Goal: Information Seeking & Learning: Learn about a topic

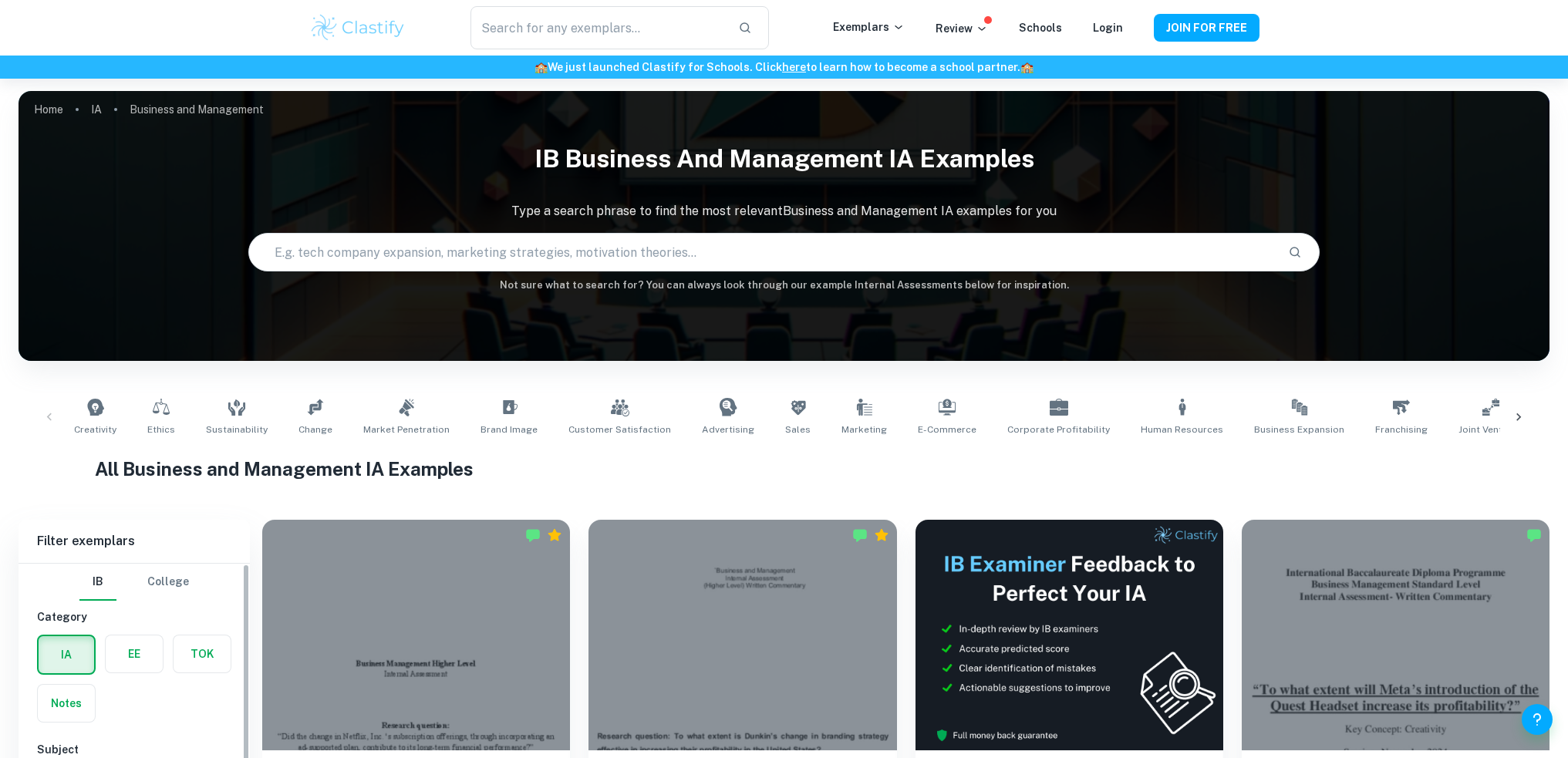
scroll to position [513, 0]
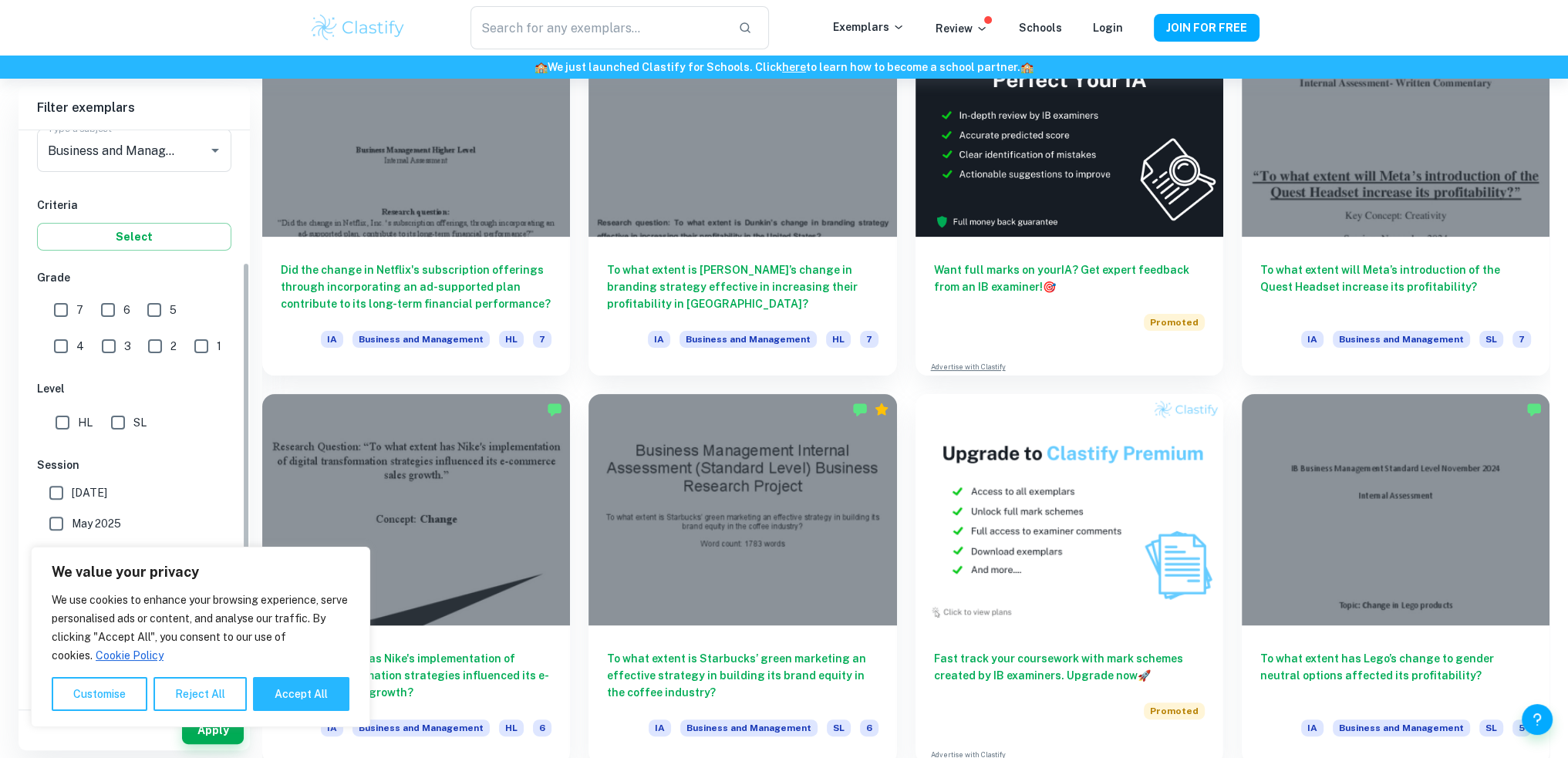
click at [63, 318] on input "7" at bounding box center [60, 309] width 31 height 31
checkbox input "true"
click at [65, 424] on input "HL" at bounding box center [62, 422] width 31 height 31
checkbox input "true"
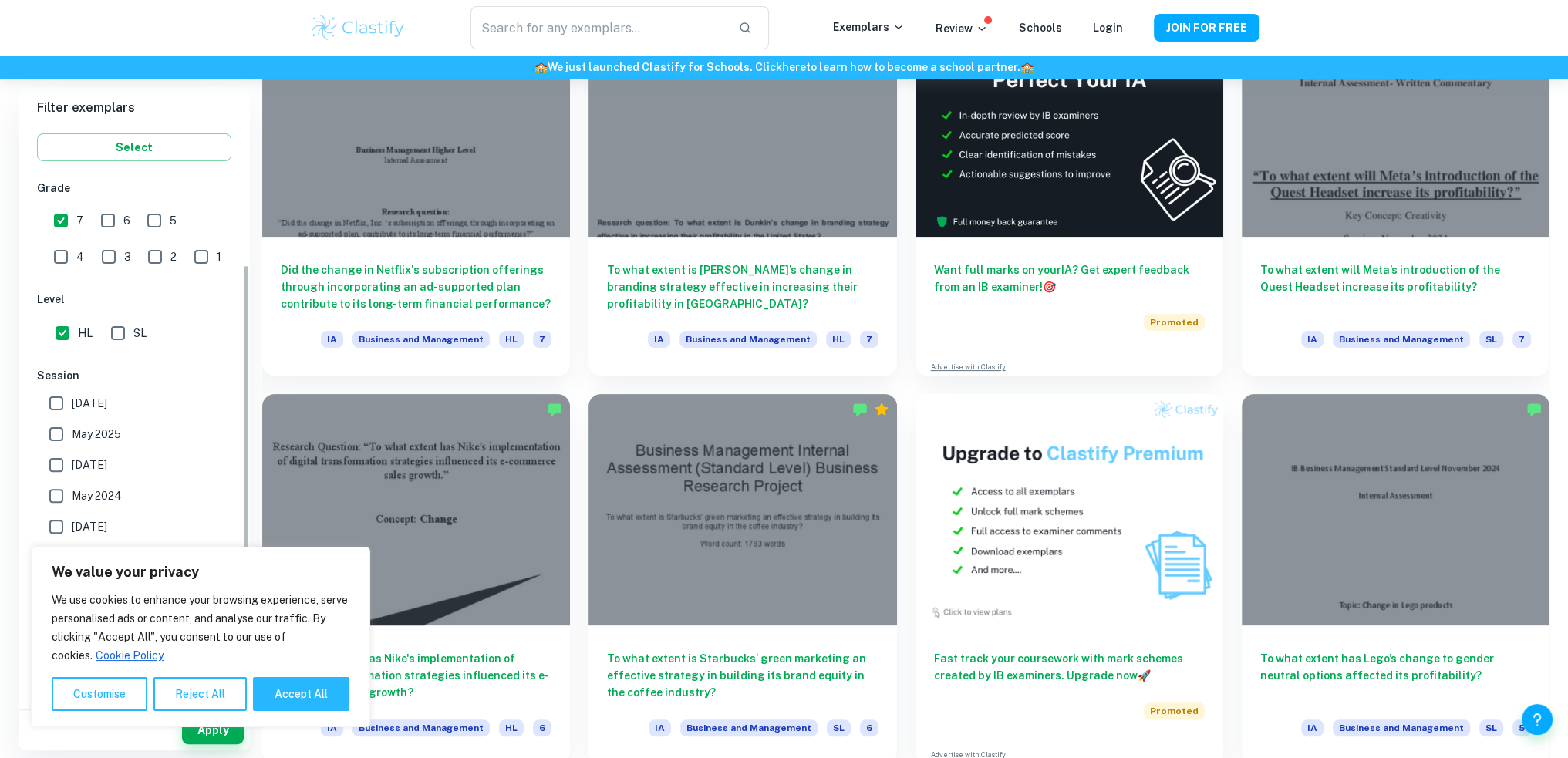
scroll to position [316, 0]
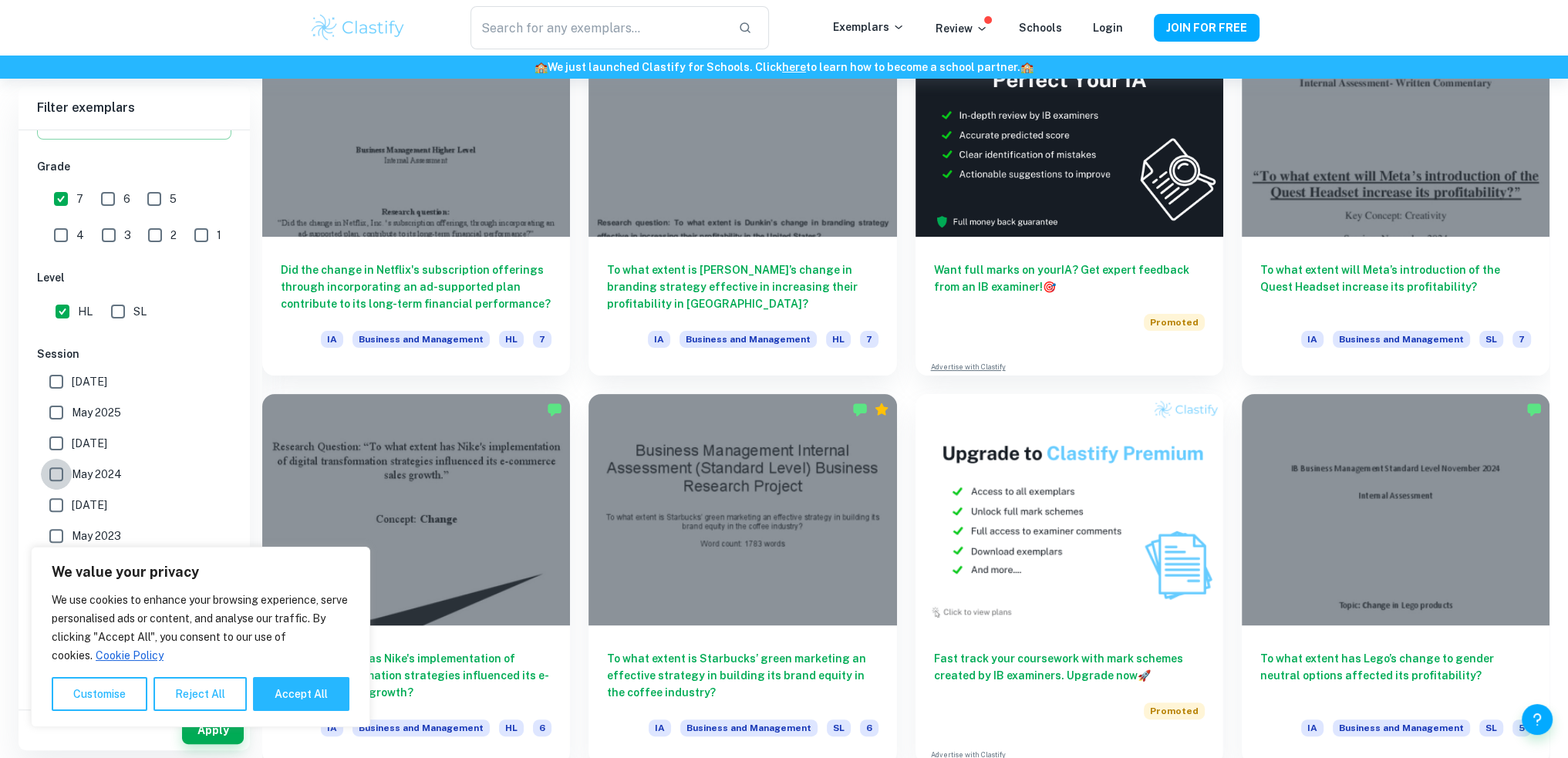
click at [53, 468] on input "May 2024" at bounding box center [56, 474] width 31 height 31
checkbox input "true"
click at [62, 434] on input "November 2024" at bounding box center [56, 443] width 31 height 31
checkbox input "true"
click at [60, 406] on input "May 2025" at bounding box center [56, 412] width 31 height 31
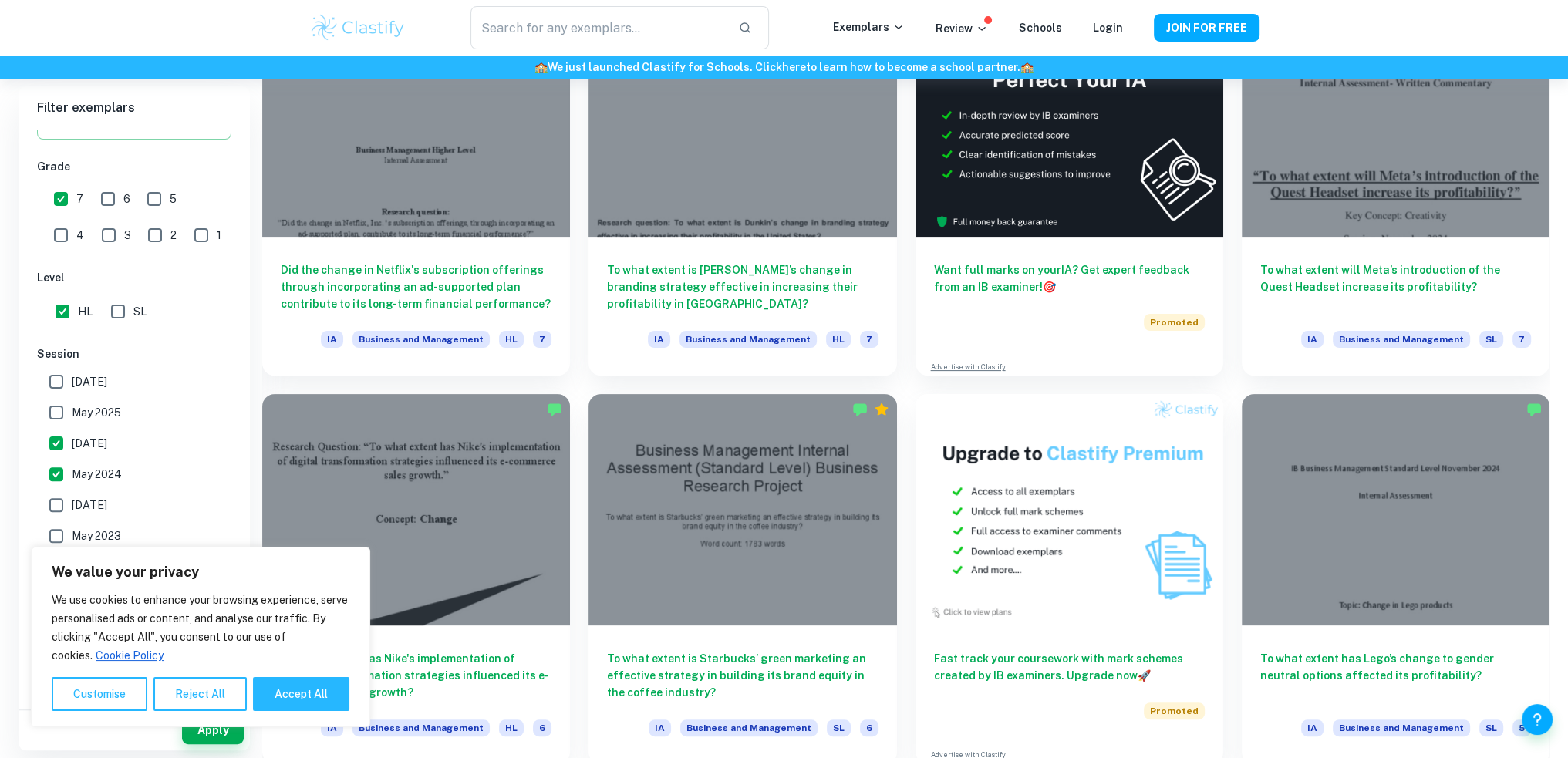
checkbox input "true"
click at [63, 386] on input "May 2026" at bounding box center [56, 381] width 31 height 31
checkbox input "true"
click at [293, 688] on button "Accept All" at bounding box center [301, 694] width 96 height 34
checkbox input "true"
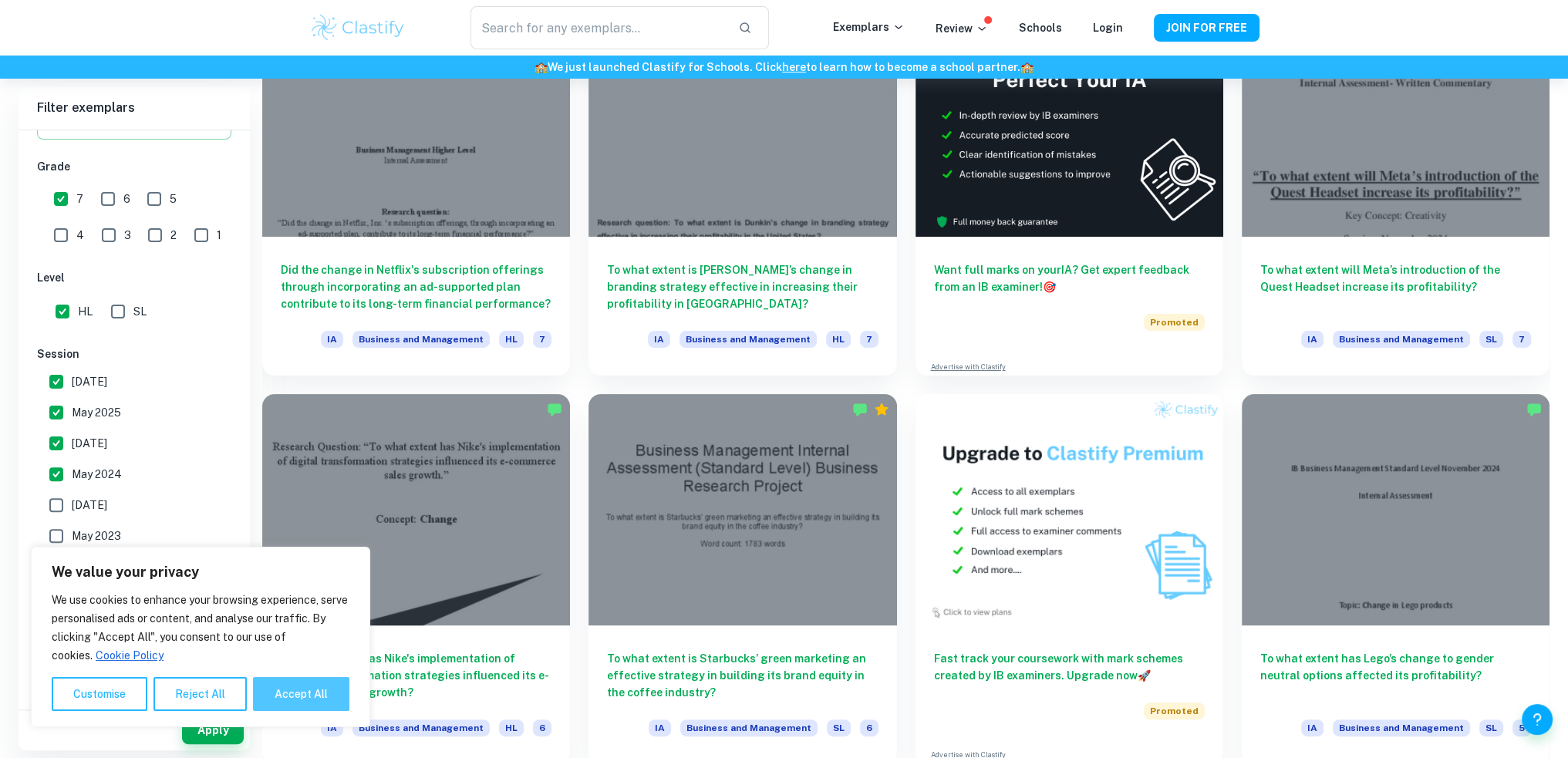
checkbox input "true"
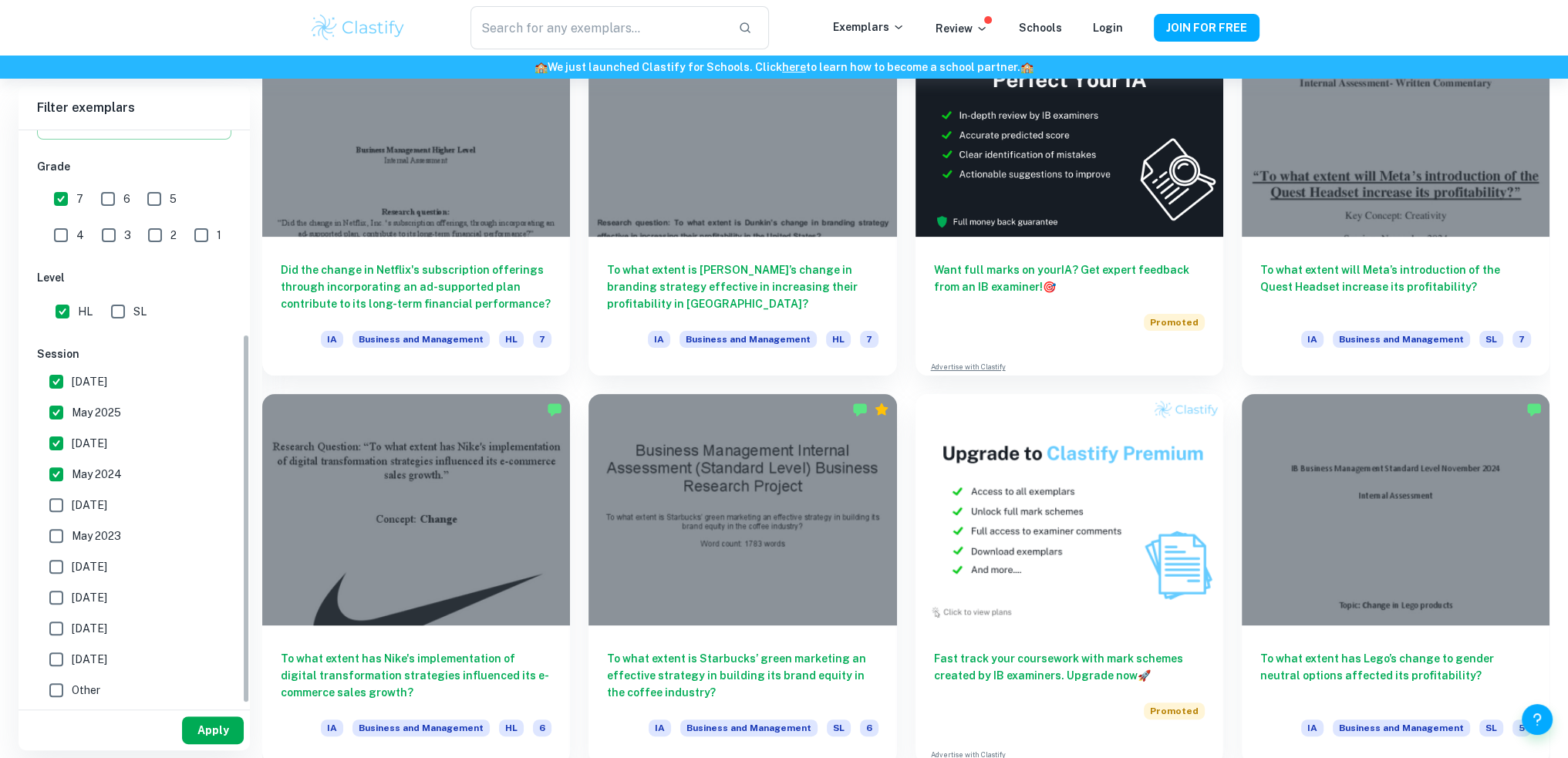
click at [210, 721] on button "Apply" at bounding box center [213, 729] width 62 height 27
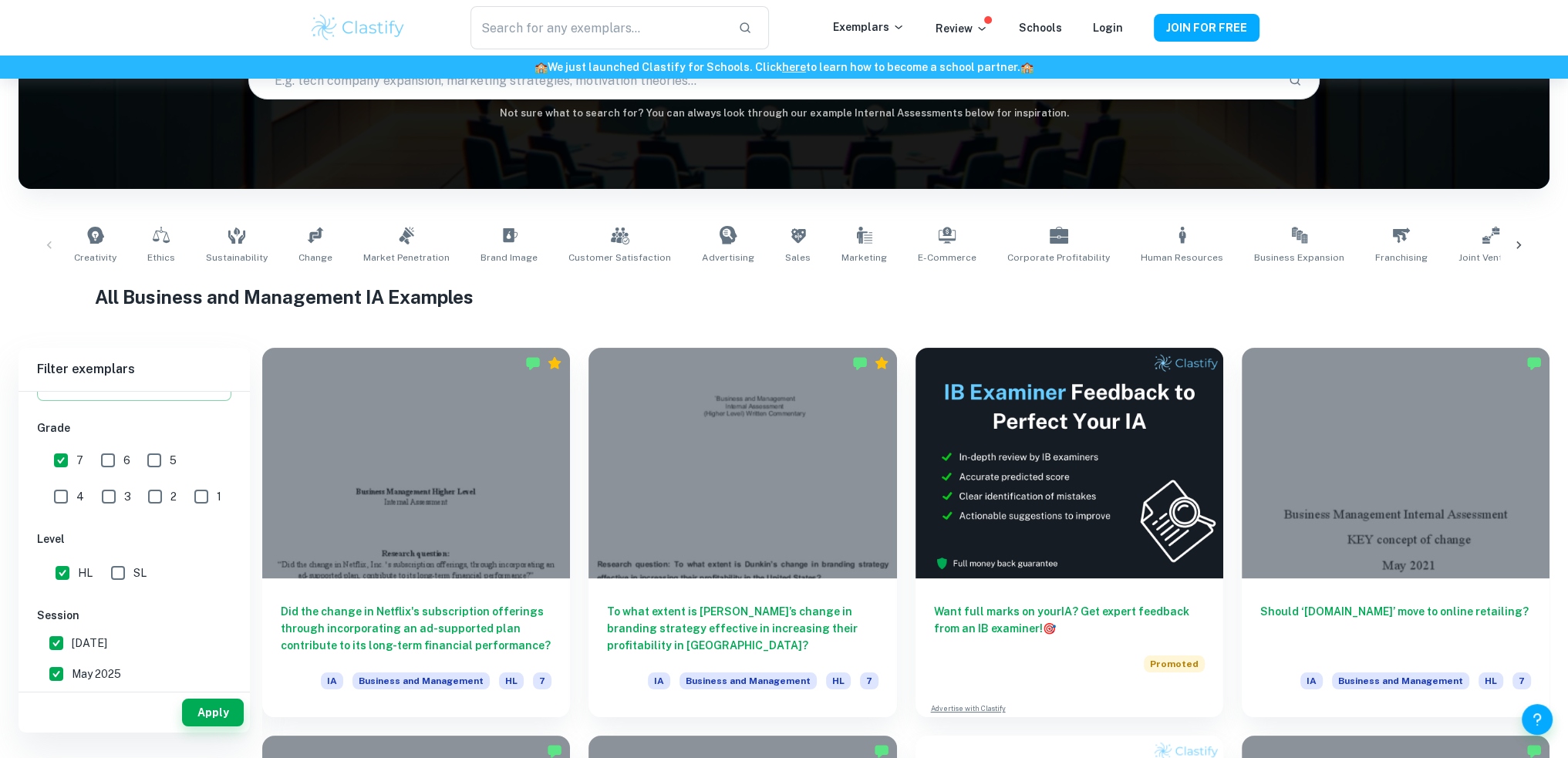
scroll to position [154, 0]
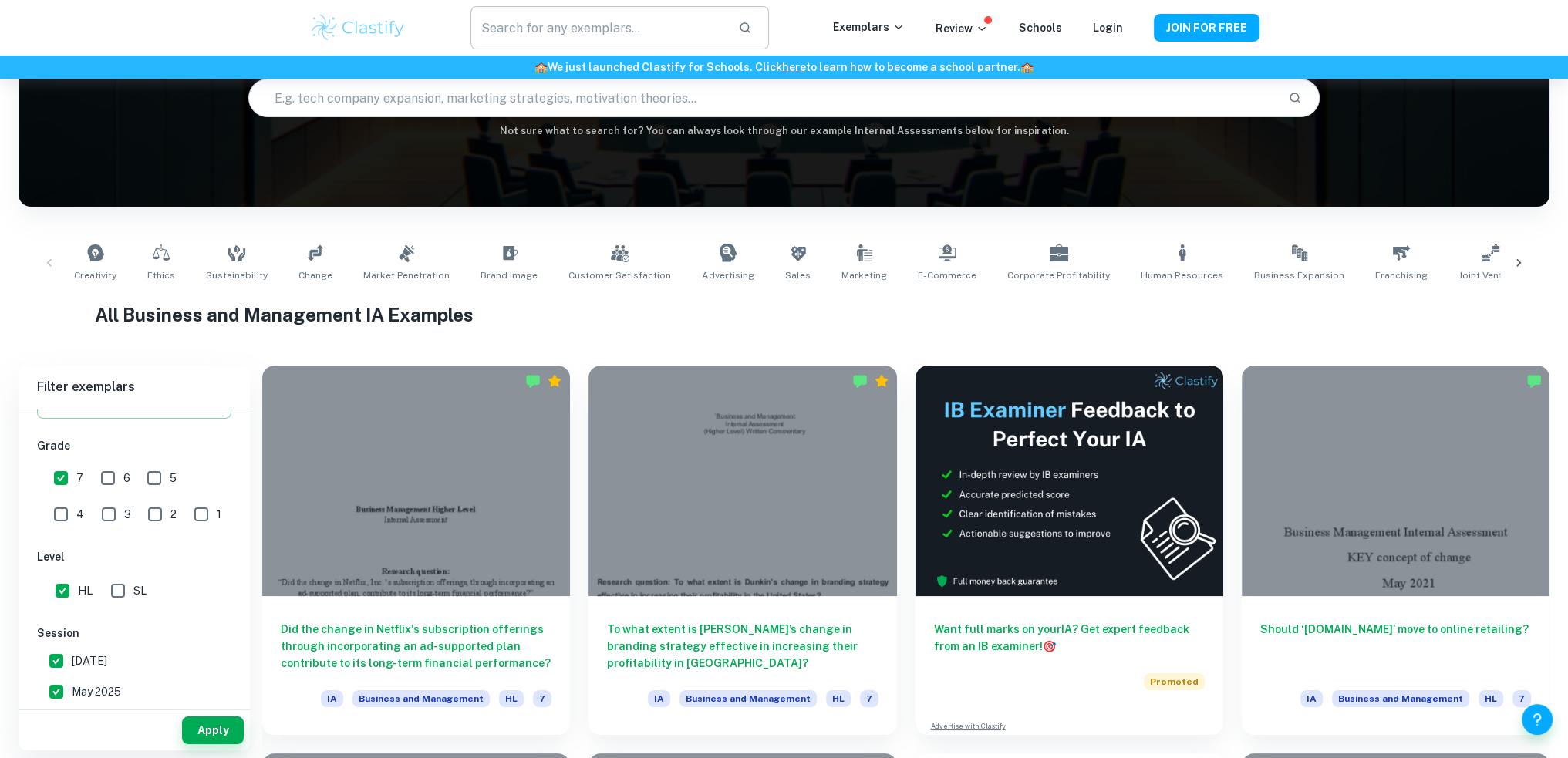
click at [565, 45] on input "text" at bounding box center [598, 27] width 255 height 43
type input "punto"
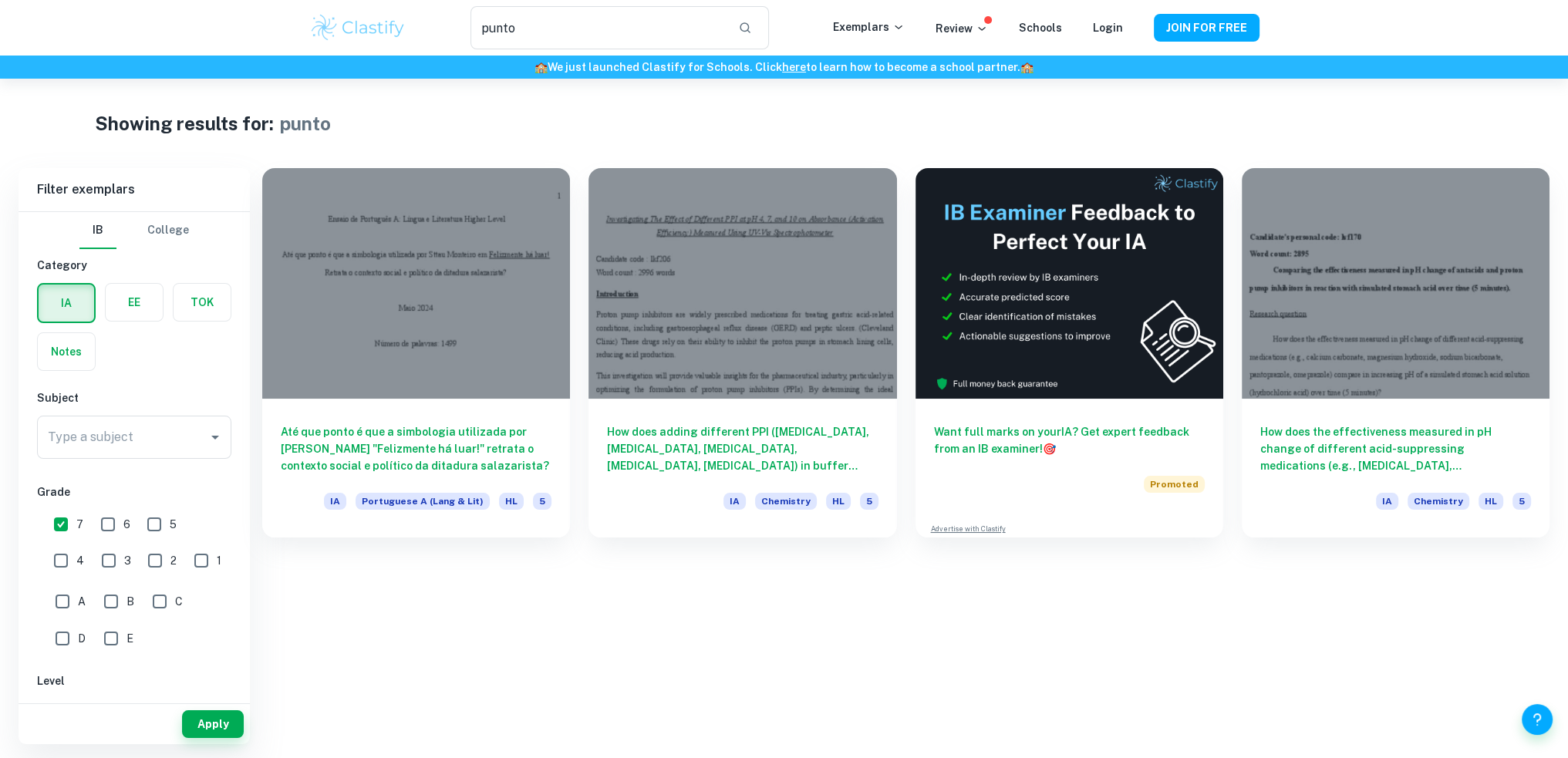
scroll to position [79, 0]
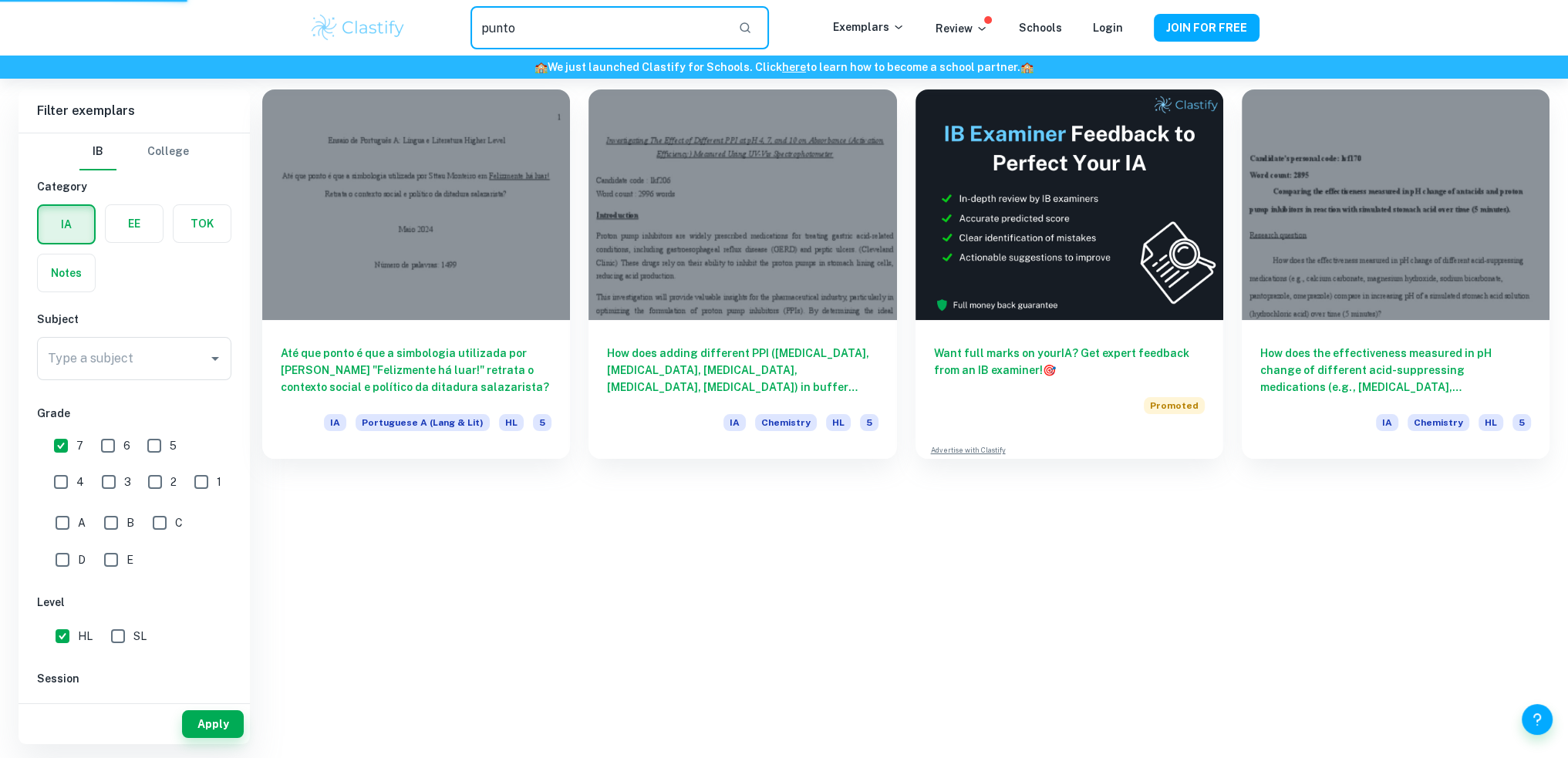
drag, startPoint x: 585, startPoint y: 29, endPoint x: 371, endPoint y: 9, distance: 214.9
click at [374, 3] on div "punto ​ Exemplars Review Schools Login JOIN FOR FREE" at bounding box center [784, 27] width 1568 height 56
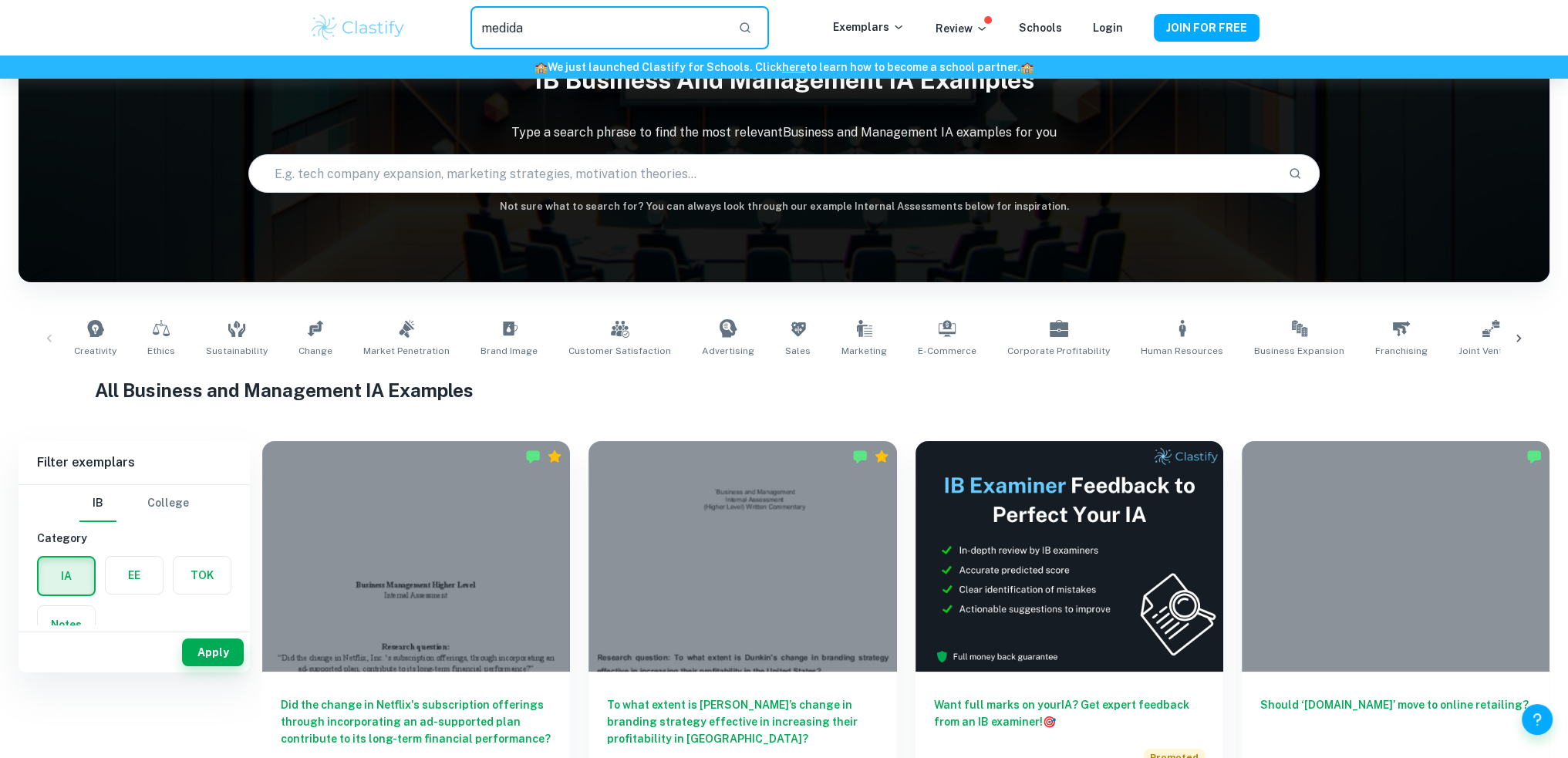
scroll to position [0, 0]
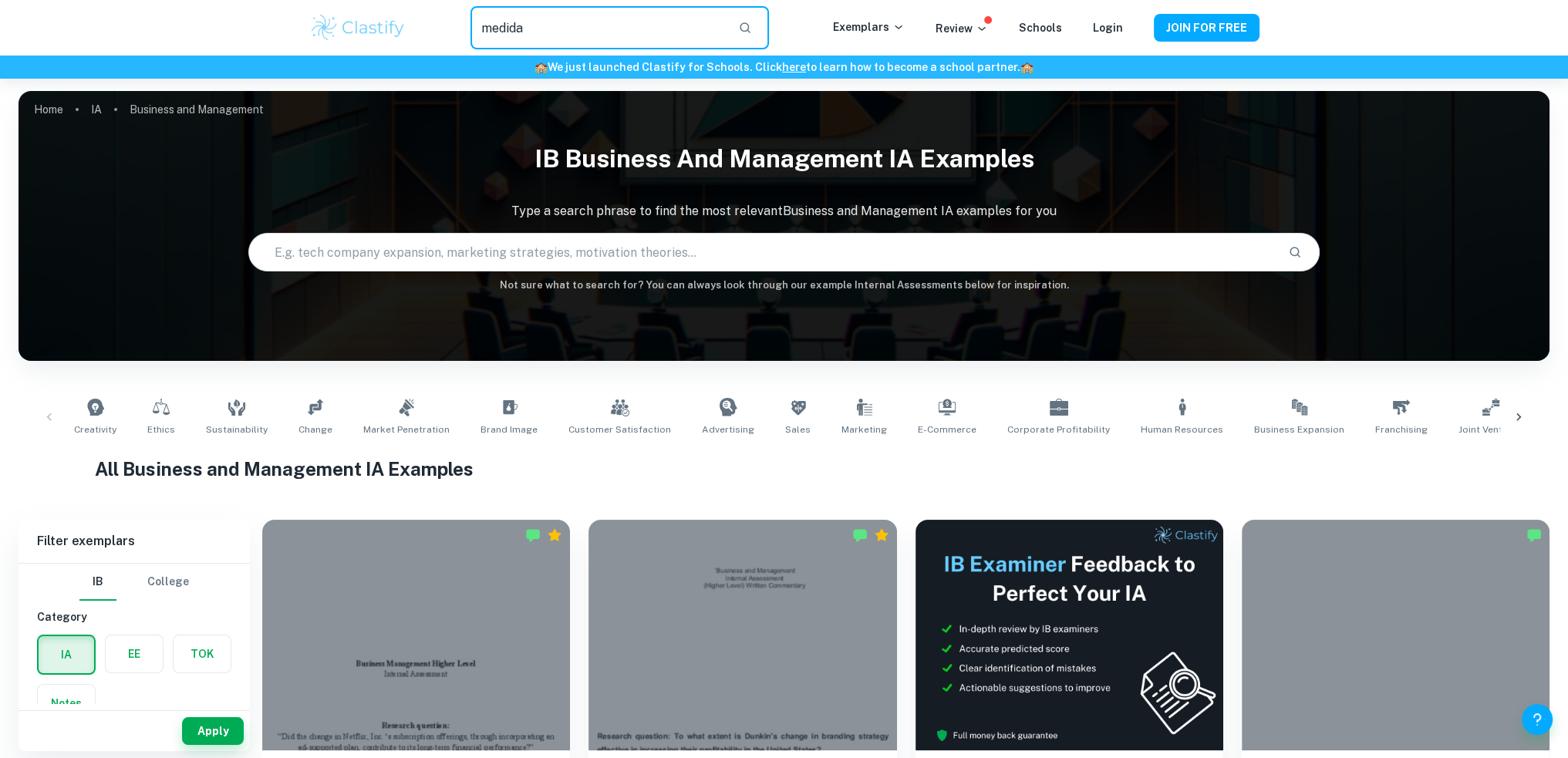
type input "medida"
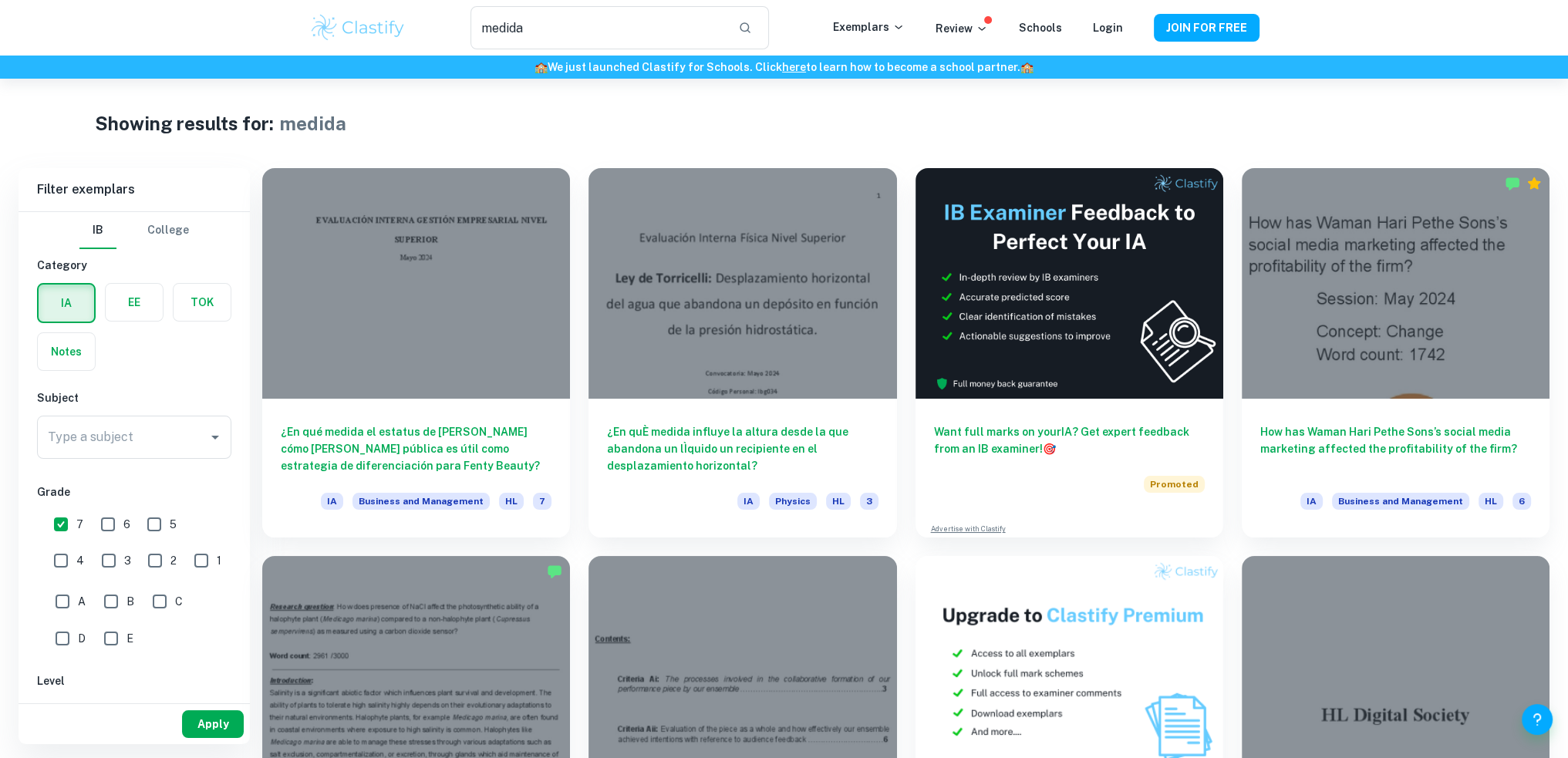
click at [209, 727] on button "Apply" at bounding box center [213, 723] width 62 height 27
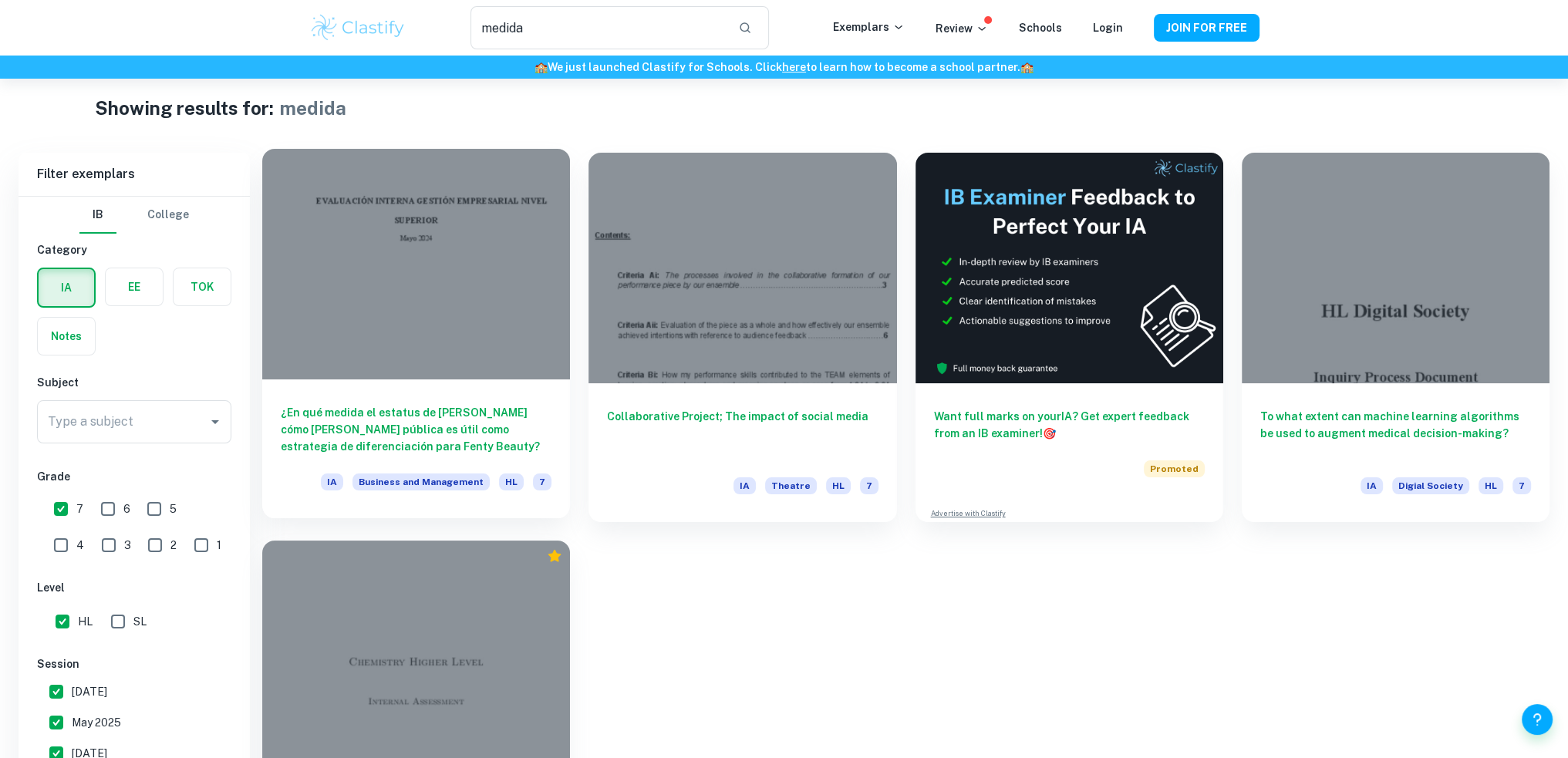
scroll to position [13, 0]
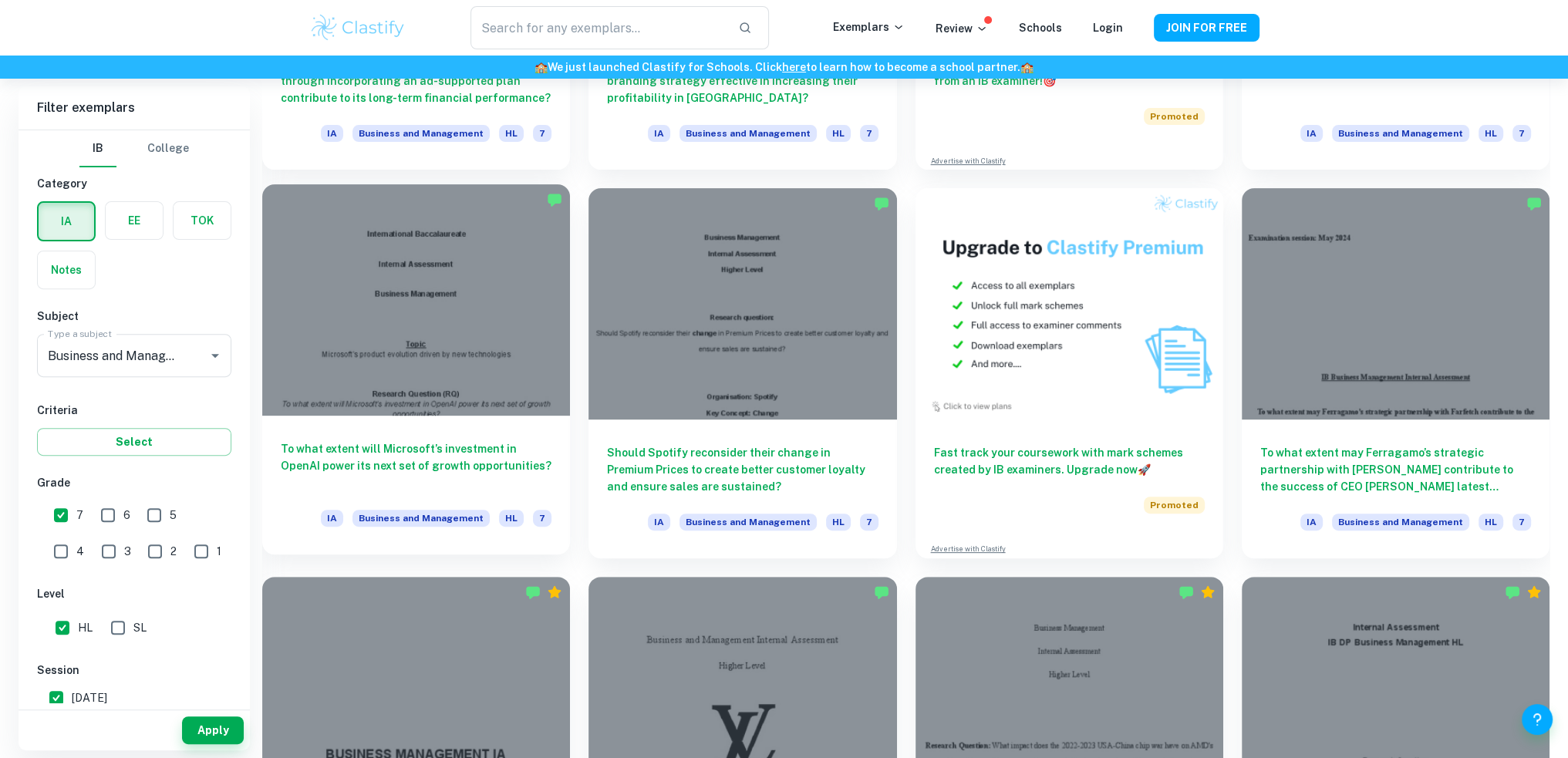
scroll to position [1079, 0]
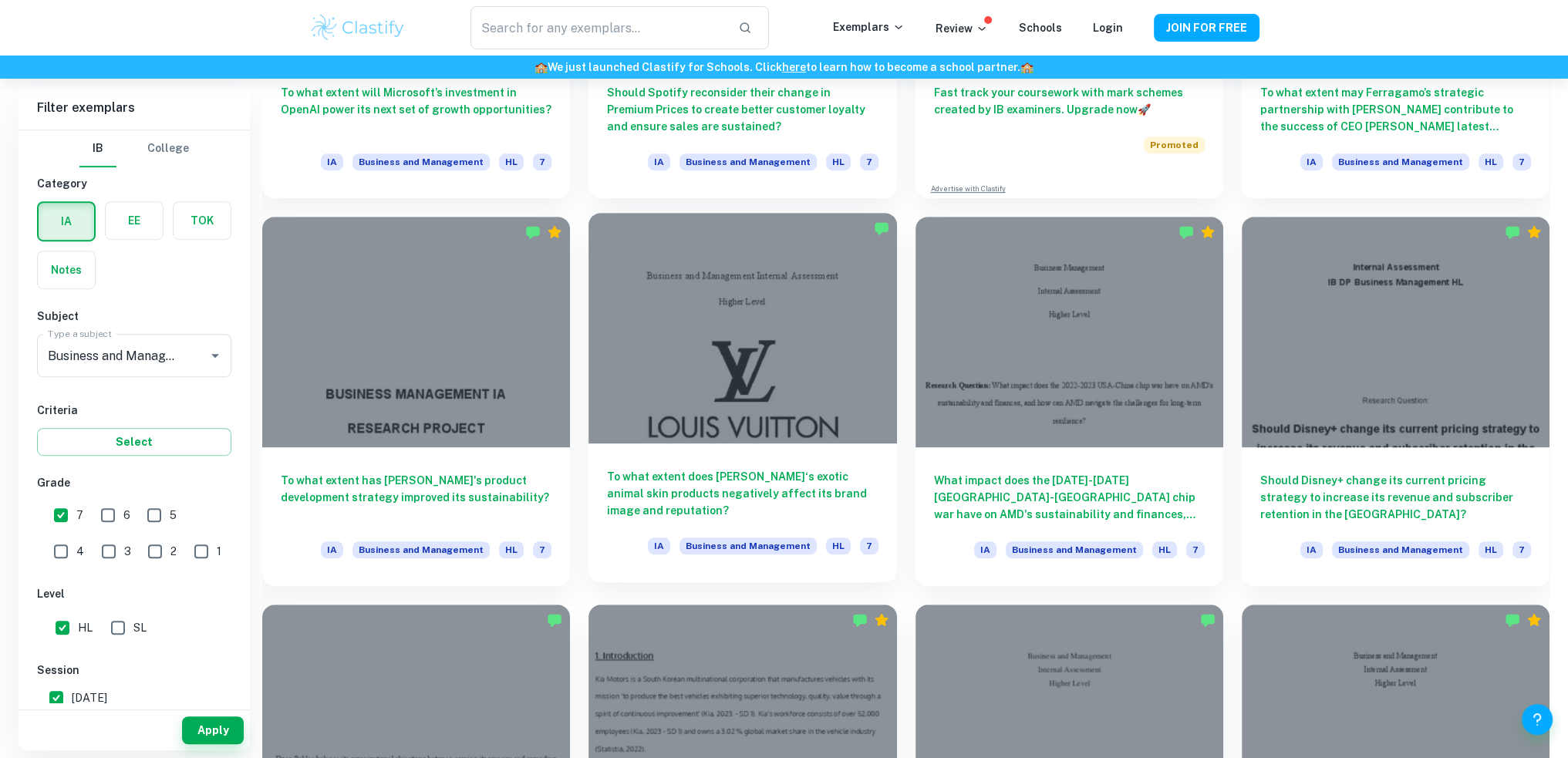
click at [653, 498] on h6 "To what extent does Louis Vuitton‘s exotic animal skin products negatively affe…" at bounding box center [742, 494] width 270 height 51
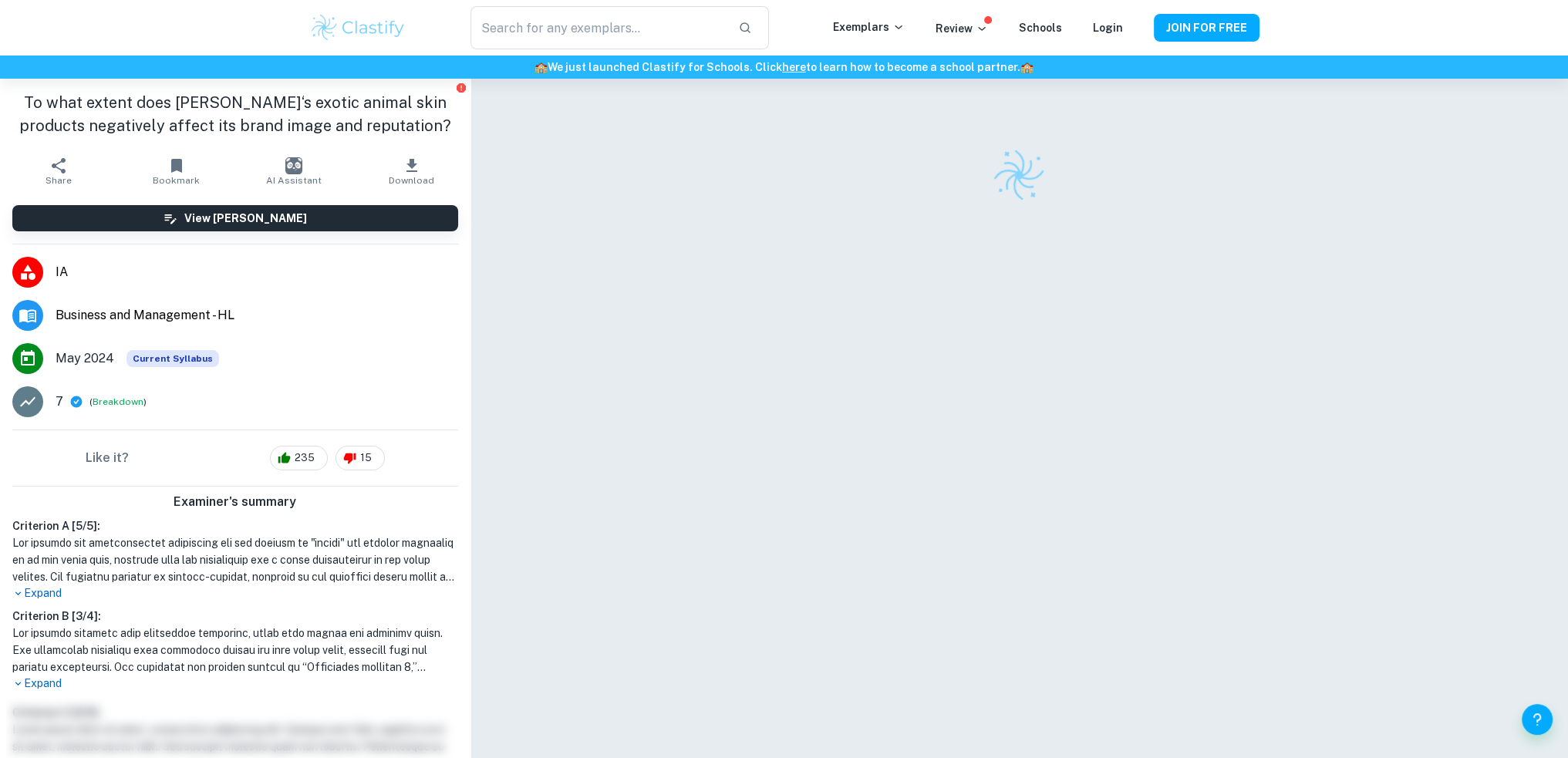
click at [301, 117] on h1 "To what extent does Louis Vuitton‘s exotic animal skin products negatively affe…" at bounding box center [235, 114] width 445 height 46
